Goal: Transaction & Acquisition: Purchase product/service

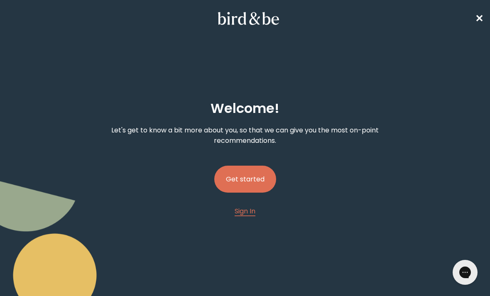
click at [261, 181] on button "Get started" at bounding box center [245, 179] width 62 height 27
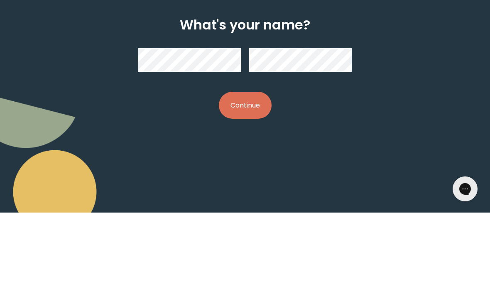
click at [259, 175] on button "Continue" at bounding box center [245, 188] width 53 height 27
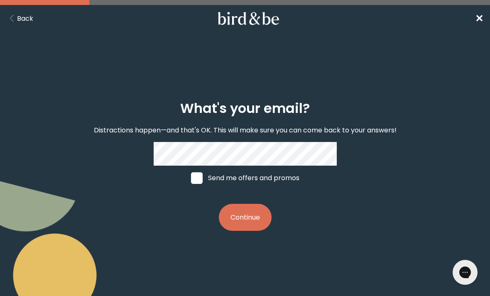
click at [253, 225] on button "Continue" at bounding box center [245, 217] width 53 height 27
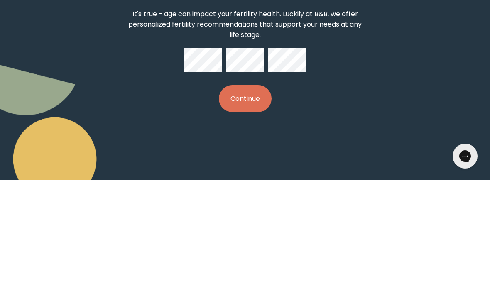
click at [246, 201] on button "Continue" at bounding box center [245, 214] width 53 height 27
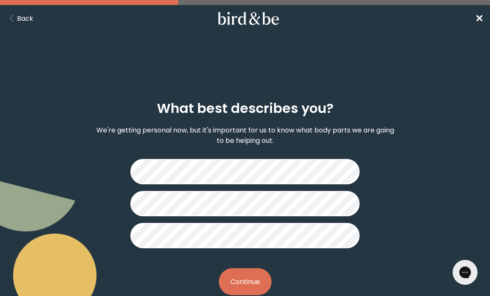
click at [257, 273] on button "Continue" at bounding box center [245, 281] width 53 height 27
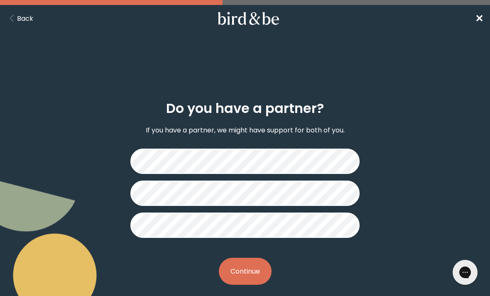
scroll to position [10, 0]
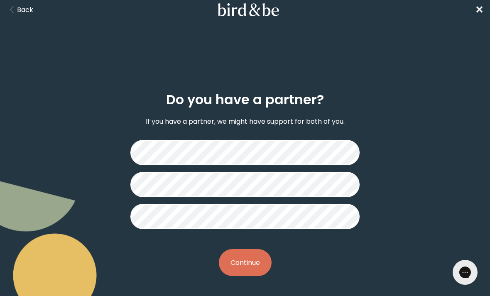
click at [255, 261] on button "Continue" at bounding box center [245, 262] width 53 height 27
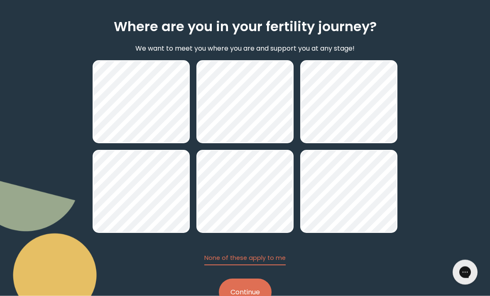
scroll to position [82, 0]
click at [252, 293] on button "Continue" at bounding box center [245, 292] width 53 height 27
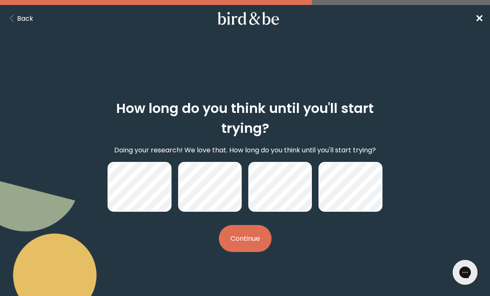
click at [255, 243] on button "Continue" at bounding box center [245, 238] width 53 height 27
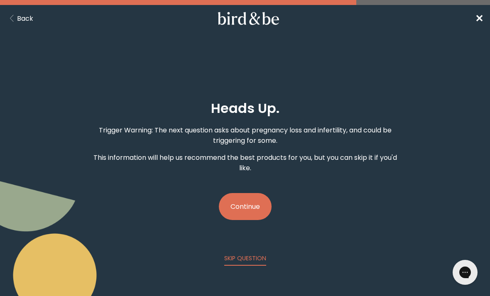
click at [259, 207] on button "Continue" at bounding box center [245, 206] width 53 height 27
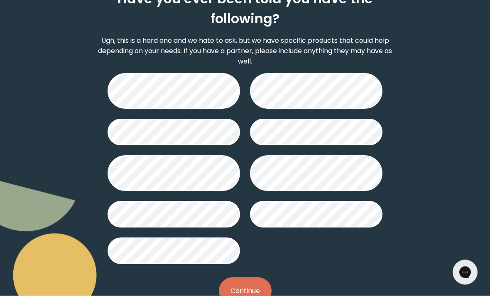
scroll to position [113, 0]
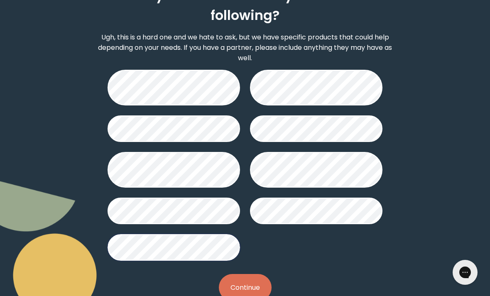
click at [252, 288] on button "Continue" at bounding box center [245, 287] width 53 height 27
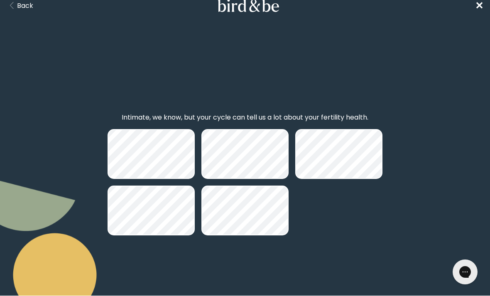
scroll to position [13, 0]
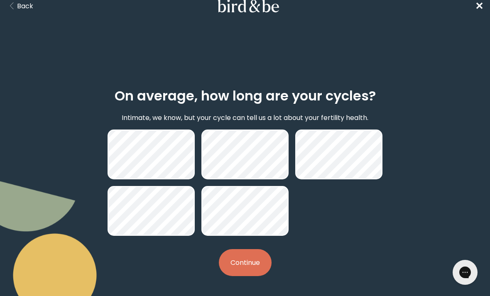
click at [248, 259] on button "Continue" at bounding box center [245, 262] width 53 height 27
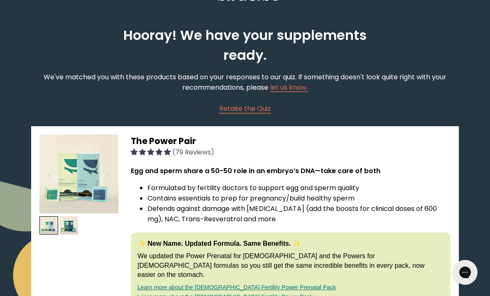
scroll to position [23, 0]
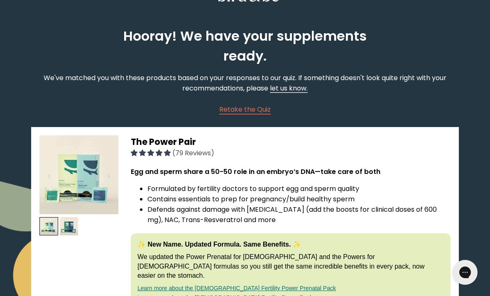
click at [294, 92] on link "let us know." at bounding box center [289, 88] width 38 height 10
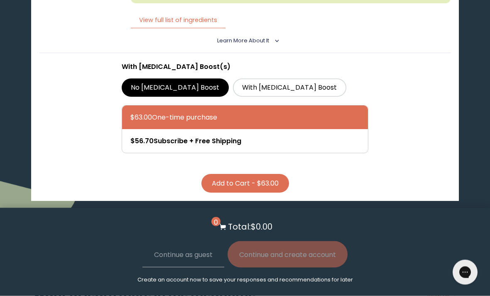
scroll to position [1852, 0]
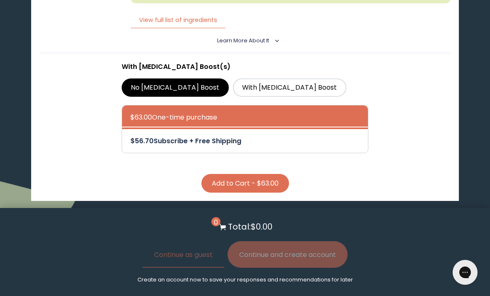
click at [342, 153] on div at bounding box center [253, 141] width 246 height 24
click at [130, 136] on input "$56.70 Subscribe + Free Shipping" at bounding box center [130, 135] width 0 height 0
radio input "true"
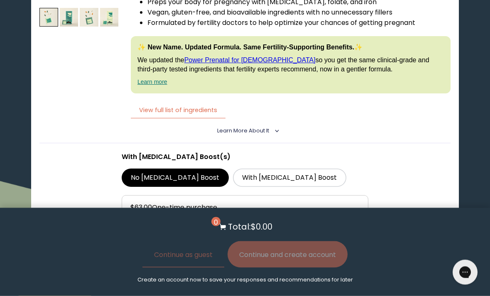
scroll to position [1760, 0]
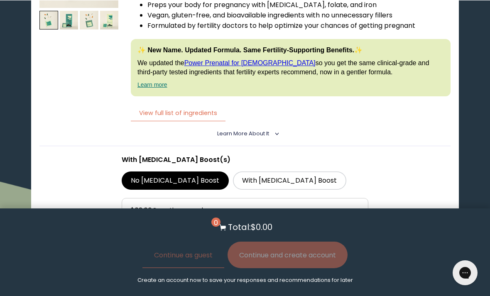
click at [274, 135] on icon "<" at bounding box center [274, 133] width 7 height 4
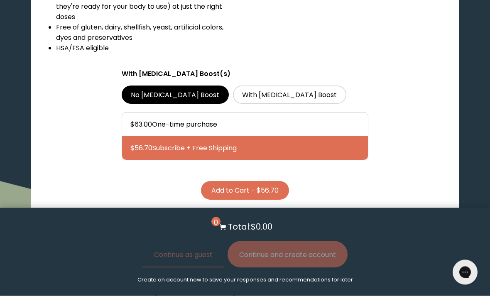
scroll to position [1992, 0]
click at [271, 196] on button "Add to Cart - $56.70" at bounding box center [245, 190] width 88 height 19
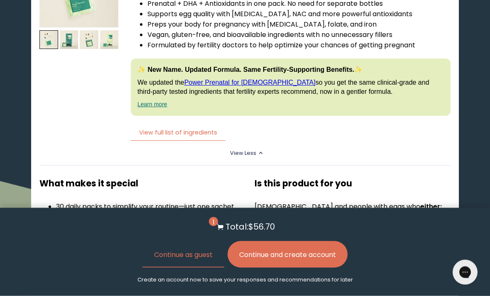
scroll to position [1740, 0]
click at [285, 175] on details "View Less < What makes it special 30 daily packs to simplify your routine—just …" at bounding box center [244, 226] width 411 height 171
click at [269, 172] on details "View Less < What makes it special 30 daily packs to simplify your routine—just …" at bounding box center [244, 226] width 411 height 171
click at [197, 141] on button "View full list of ingredients" at bounding box center [178, 132] width 95 height 17
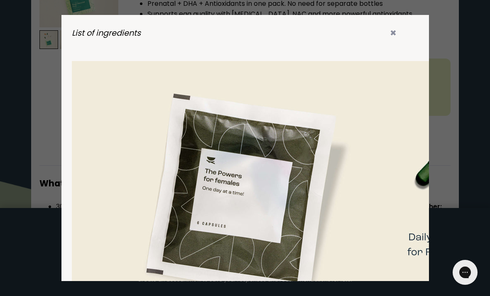
scroll to position [0, 14]
click at [394, 36] on icon "✖" at bounding box center [393, 32] width 7 height 11
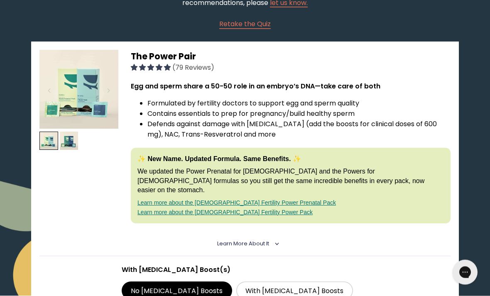
scroll to position [109, 0]
click at [266, 240] on span "Learn More About it" at bounding box center [243, 243] width 52 height 7
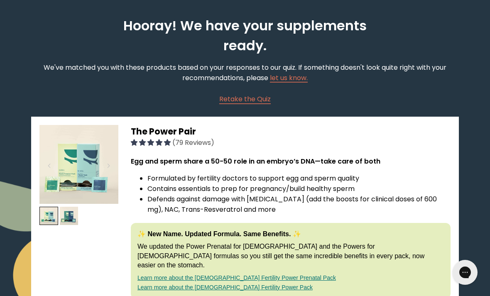
scroll to position [0, 0]
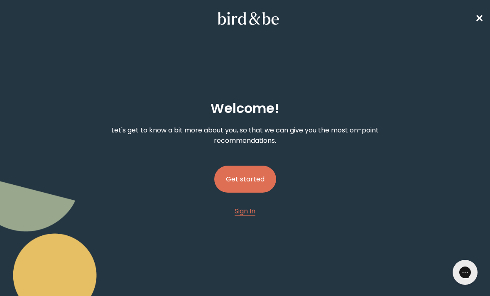
click at [258, 169] on button "Get started" at bounding box center [245, 179] width 62 height 27
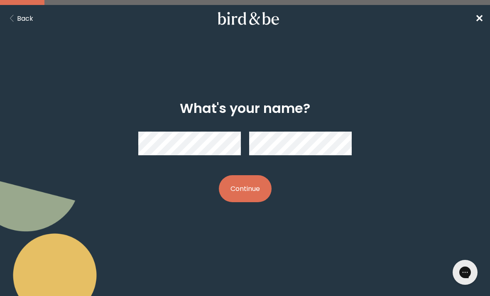
click at [255, 187] on button "Continue" at bounding box center [245, 188] width 53 height 27
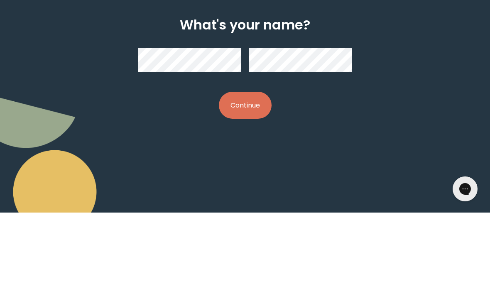
click at [251, 175] on button "Continue" at bounding box center [245, 188] width 53 height 27
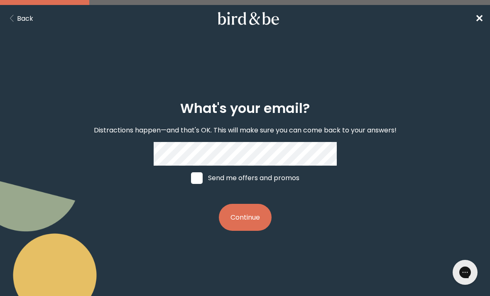
click at [260, 225] on button "Continue" at bounding box center [245, 217] width 53 height 27
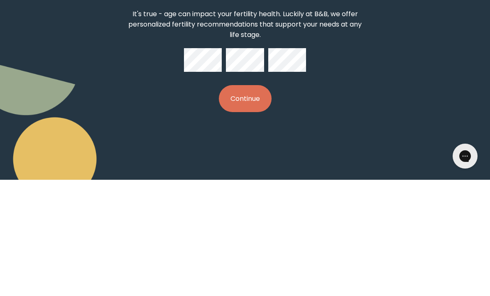
click at [269, 201] on button "Continue" at bounding box center [245, 214] width 53 height 27
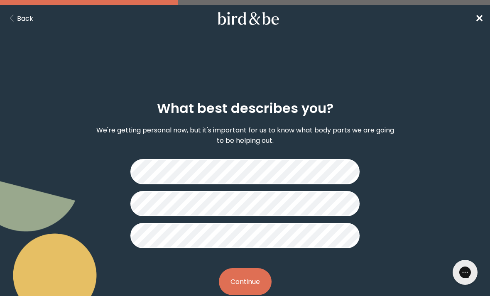
click at [284, 262] on div "What best describes you? We're getting personal now, but it's important for us …" at bounding box center [245, 197] width 305 height 221
click at [261, 279] on button "Continue" at bounding box center [245, 281] width 53 height 27
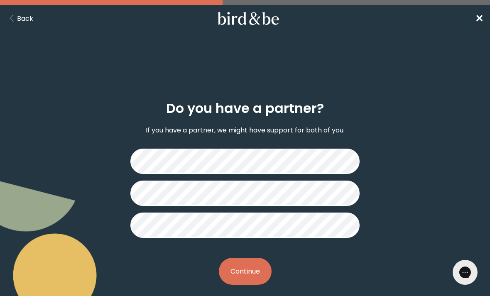
click at [259, 273] on button "Continue" at bounding box center [245, 271] width 53 height 27
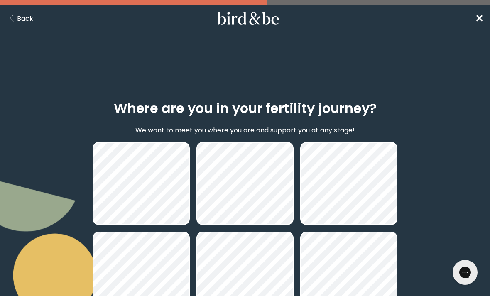
click at [23, 22] on button "Back" at bounding box center [20, 18] width 27 height 10
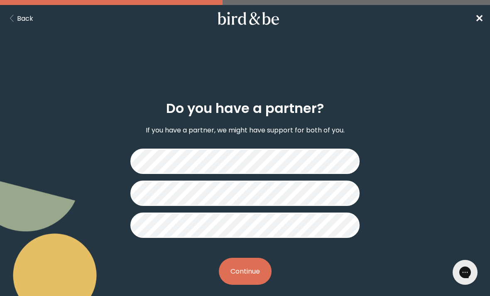
click at [257, 269] on button "Continue" at bounding box center [245, 271] width 53 height 27
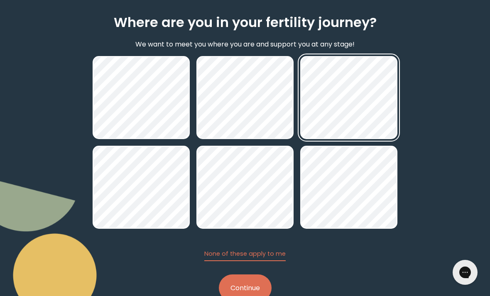
scroll to position [87, 0]
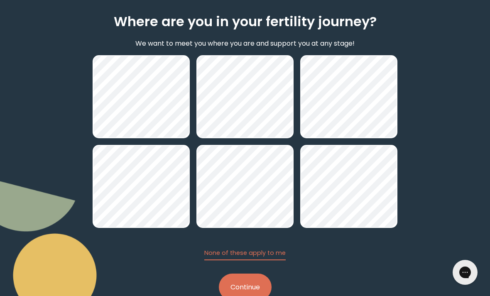
click at [254, 291] on button "Continue" at bounding box center [245, 287] width 53 height 27
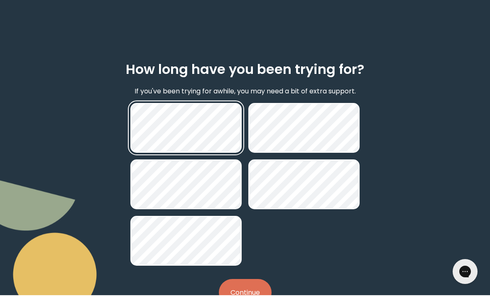
scroll to position [43, 0]
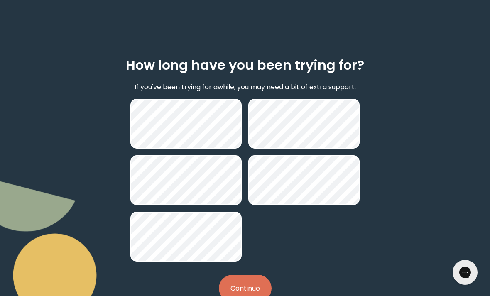
click at [254, 288] on button "Continue" at bounding box center [245, 288] width 53 height 27
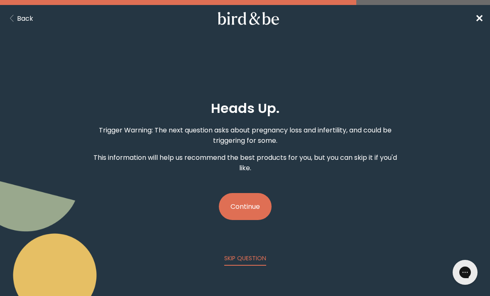
click at [254, 208] on button "Continue" at bounding box center [245, 206] width 53 height 27
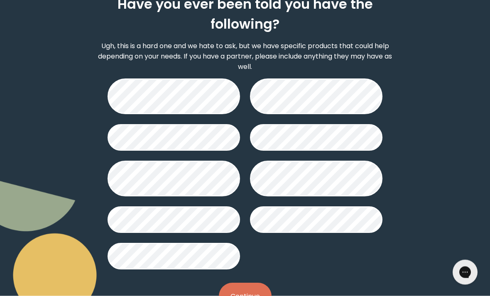
scroll to position [104, 0]
click at [247, 296] on button "Continue" at bounding box center [245, 296] width 53 height 27
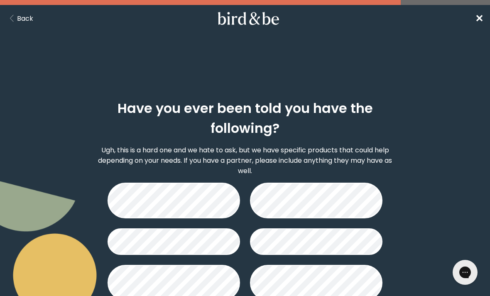
scroll to position [13, 0]
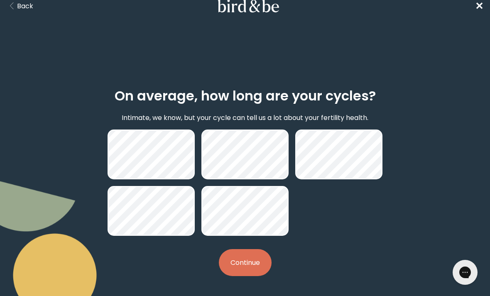
click at [255, 269] on button "Continue" at bounding box center [245, 262] width 53 height 27
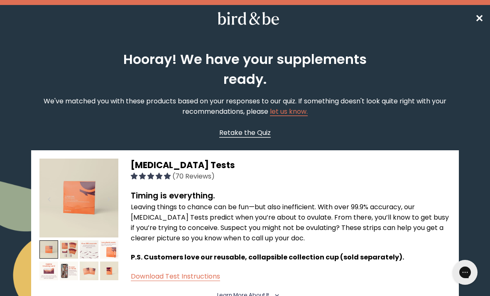
click at [257, 135] on span "Retake the Quiz" at bounding box center [244, 133] width 51 height 10
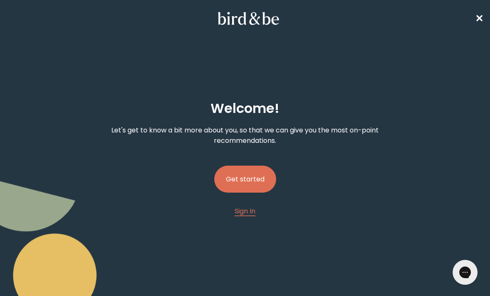
click at [261, 175] on button "Get started" at bounding box center [245, 179] width 62 height 27
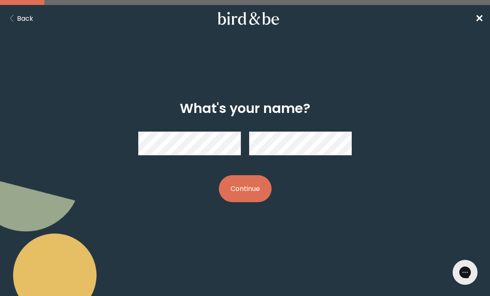
click at [261, 186] on button "Continue" at bounding box center [245, 188] width 53 height 27
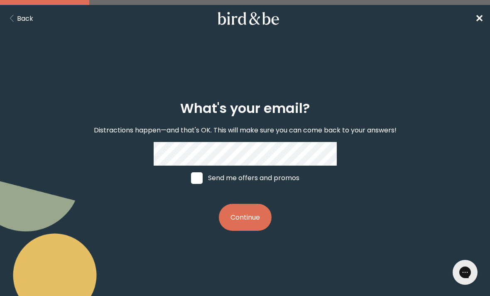
click at [260, 225] on button "Continue" at bounding box center [245, 217] width 53 height 27
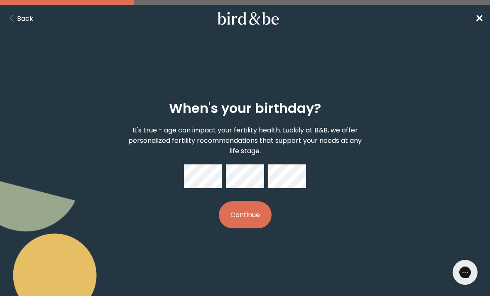
click at [254, 221] on button "Continue" at bounding box center [245, 214] width 53 height 27
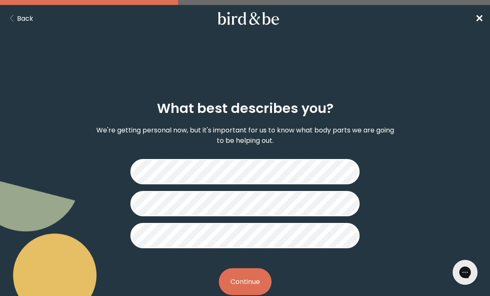
click at [269, 273] on div "What best describes you? We're getting personal now, but it's important for us …" at bounding box center [245, 197] width 305 height 221
click at [245, 272] on button "Continue" at bounding box center [245, 281] width 53 height 27
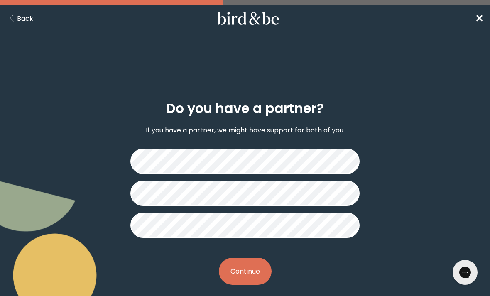
click at [243, 268] on button "Continue" at bounding box center [245, 271] width 53 height 27
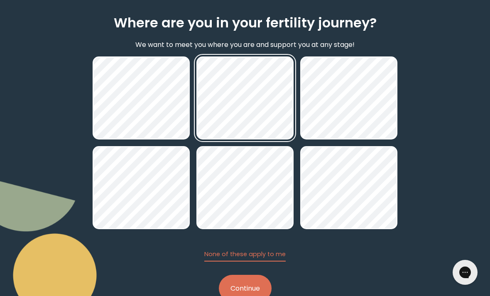
scroll to position [87, 0]
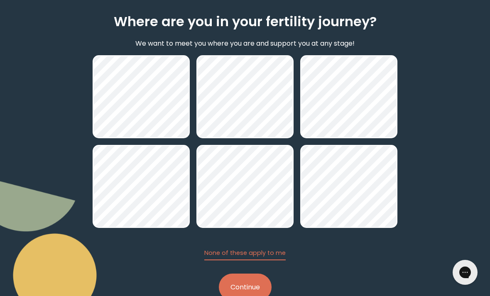
click at [258, 283] on button "Continue" at bounding box center [245, 287] width 53 height 27
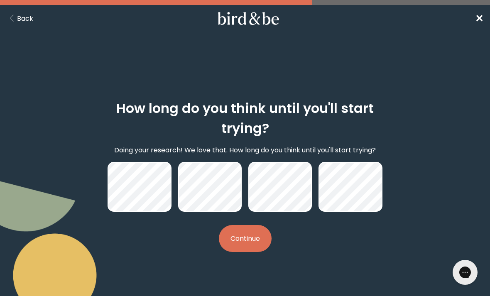
click at [236, 249] on button "Continue" at bounding box center [245, 238] width 53 height 27
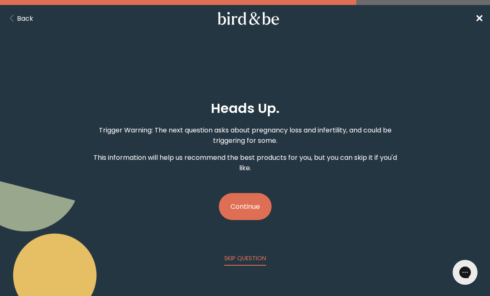
click at [262, 206] on button "Continue" at bounding box center [245, 206] width 53 height 27
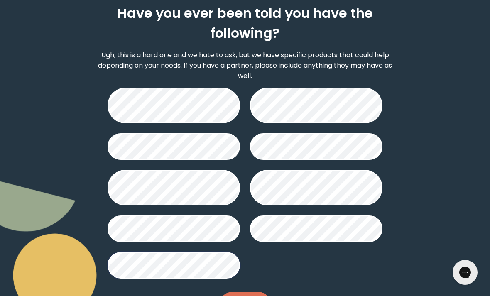
scroll to position [113, 0]
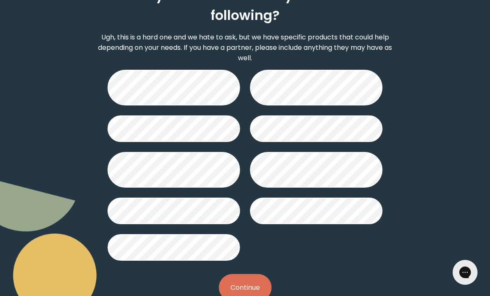
click at [247, 277] on button "Continue" at bounding box center [245, 287] width 53 height 27
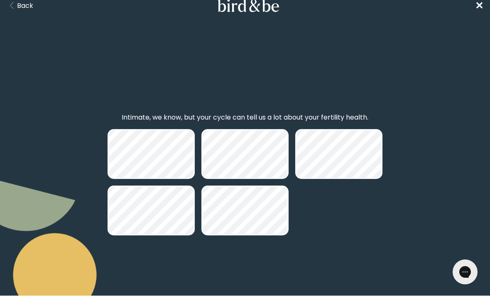
scroll to position [13, 0]
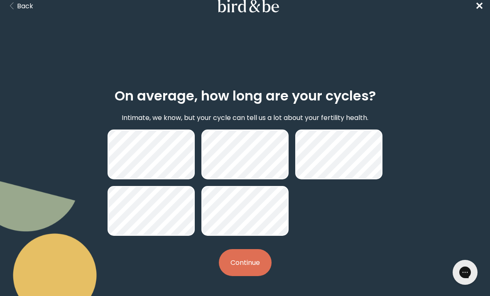
click at [257, 264] on button "Continue" at bounding box center [245, 262] width 53 height 27
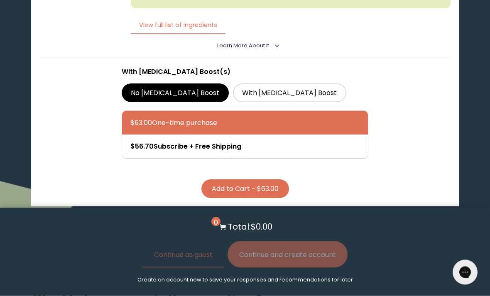
scroll to position [1058, 0]
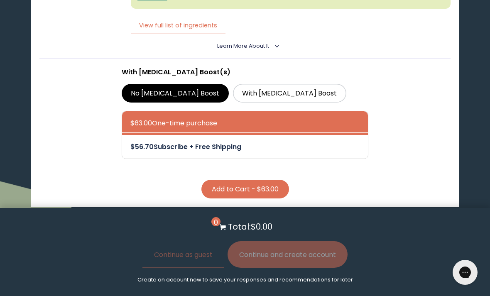
click at [281, 159] on div at bounding box center [253, 147] width 246 height 24
click at [130, 142] on input "$56.70 Subscribe + Free Shipping" at bounding box center [130, 141] width 0 height 0
radio input "true"
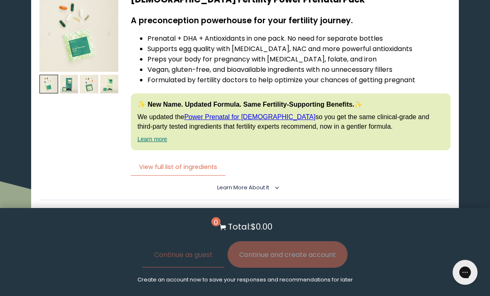
scroll to position [914, 0]
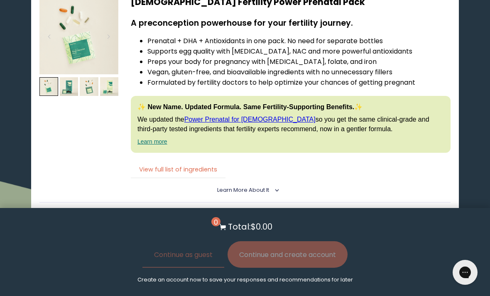
click at [209, 178] on button "View full list of ingredients" at bounding box center [178, 169] width 95 height 17
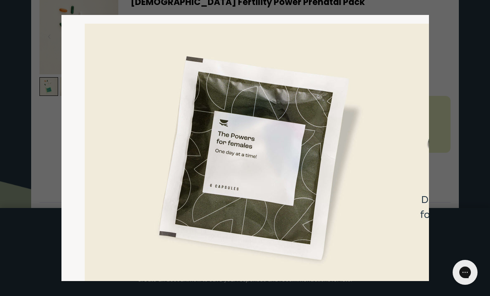
scroll to position [13, 2]
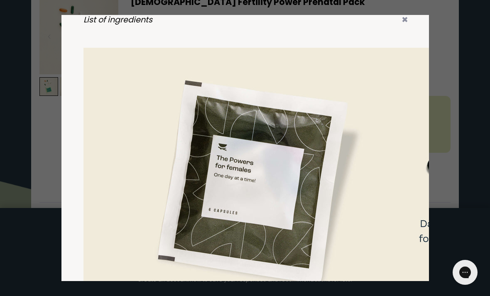
click at [405, 33] on div "List of ingredients ✖ Vitamin A (as Vitamin A Palmitate) 540 mcg RAE Daily Valu…" at bounding box center [244, 148] width 367 height 266
click at [406, 25] on icon "✖" at bounding box center [404, 19] width 7 height 11
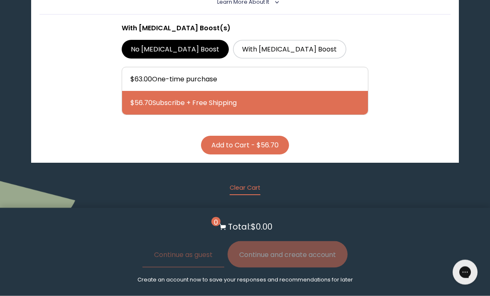
scroll to position [1102, 0]
click at [273, 154] on button "Add to Cart - $56.70" at bounding box center [245, 145] width 88 height 19
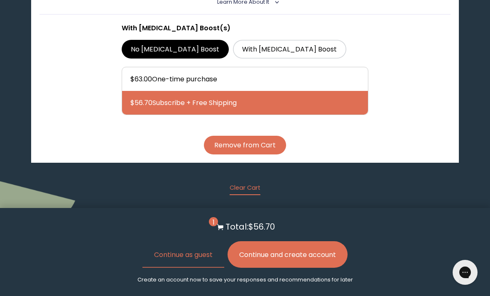
click at [258, 268] on button "Continue and create account" at bounding box center [287, 254] width 120 height 27
